Goal: Task Accomplishment & Management: Manage account settings

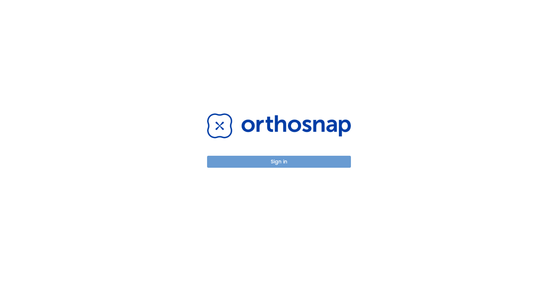
click at [314, 160] on button "Sign in" at bounding box center [279, 162] width 144 height 12
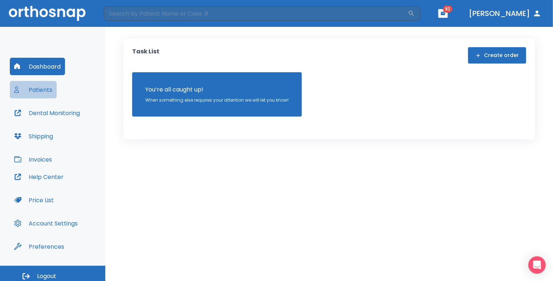
click at [45, 87] on button "Patients" at bounding box center [33, 89] width 47 height 17
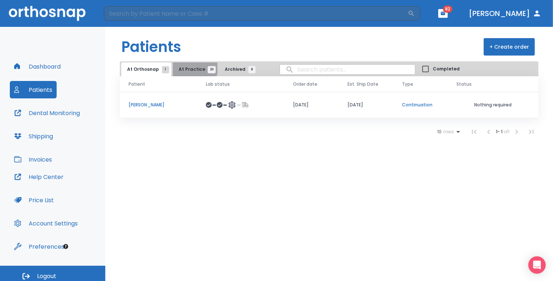
click at [192, 65] on button "At Practice 20" at bounding box center [195, 69] width 45 height 14
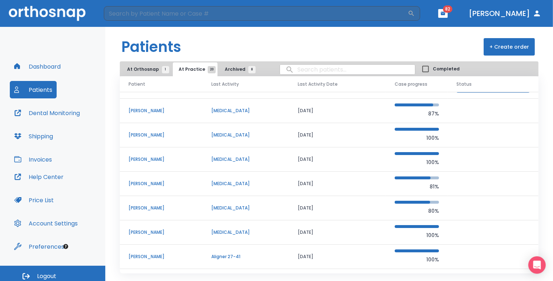
scroll to position [42, 0]
click at [224, 157] on p "Retainer" at bounding box center [245, 159] width 69 height 7
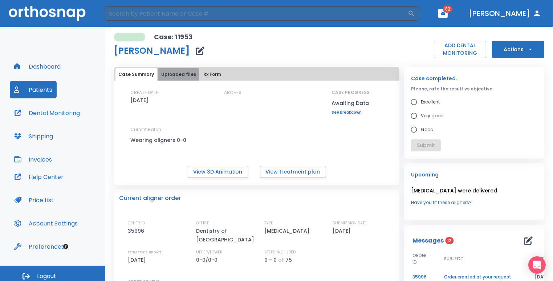
click at [185, 72] on button "Uploaded files" at bounding box center [178, 74] width 41 height 12
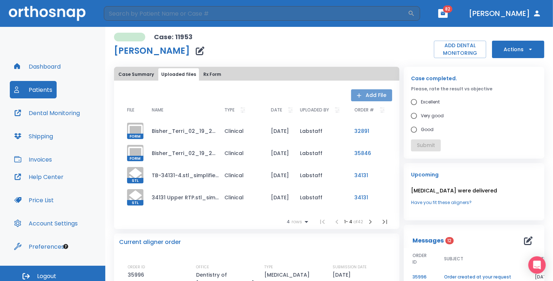
click at [361, 95] on button "Add File" at bounding box center [371, 95] width 41 height 12
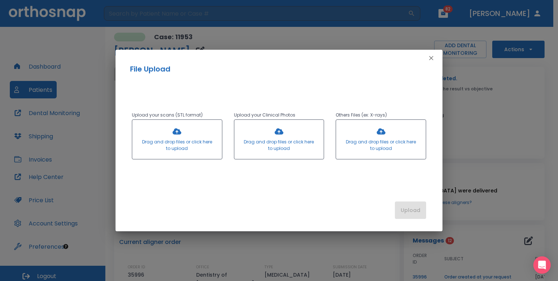
click at [185, 136] on div at bounding box center [177, 139] width 90 height 39
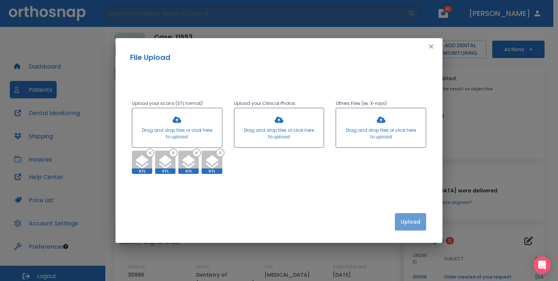
click at [408, 217] on button "Upload" at bounding box center [410, 221] width 31 height 17
